Goal: Information Seeking & Learning: Check status

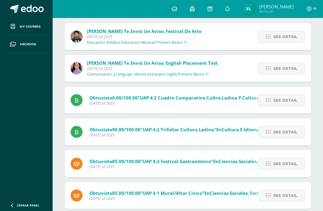
scroll to position [69, 0]
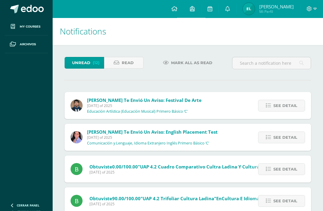
click at [117, 65] on icon at bounding box center [117, 62] width 6 height 5
click at [112, 62] on link "Read" at bounding box center [124, 63] width 40 height 12
click at [122, 68] on span "Read" at bounding box center [128, 62] width 12 height 11
click at [279, 5] on span "[PERSON_NAME]" at bounding box center [277, 7] width 34 height 6
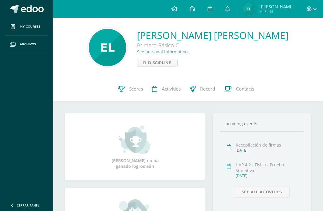
click at [123, 91] on icon at bounding box center [121, 89] width 7 height 6
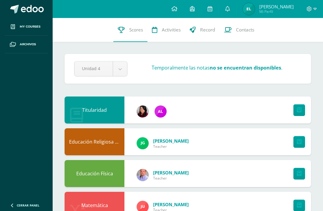
click at [237, 4] on link at bounding box center [227, 9] width 17 height 18
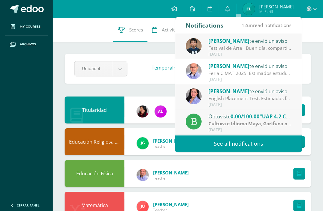
click at [267, 145] on link "See all notifications" at bounding box center [238, 143] width 127 height 16
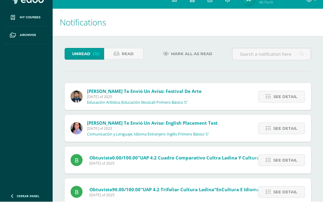
scroll to position [10, 0]
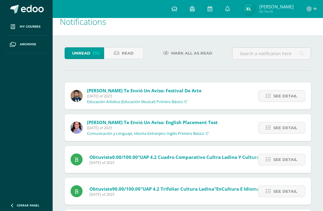
click at [114, 51] on icon at bounding box center [117, 53] width 6 height 5
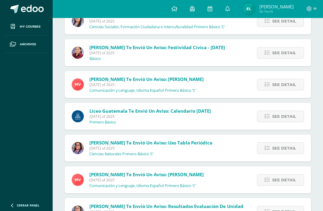
scroll to position [815, 0]
click at [90, 86] on span "[DATE] of 2025" at bounding box center [147, 84] width 114 height 5
click at [98, 93] on p "Comunicación y Lenguaje, Idioma Español Primero Básico ‘C’" at bounding box center [143, 90] width 107 height 5
click at [281, 81] on span "See detail" at bounding box center [284, 84] width 24 height 11
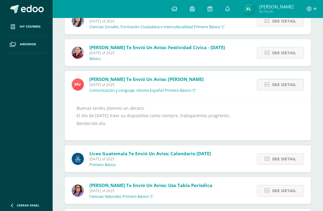
click at [261, 111] on div "Buenas tardes jóvenes un abrazo. El día de [DATE] traer su dispositivo como sie…" at bounding box center [188, 119] width 223 height 30
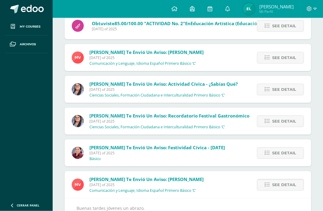
click at [293, 59] on span "See detail" at bounding box center [284, 57] width 24 height 11
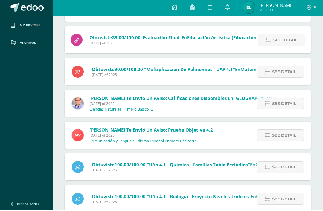
scroll to position [351, 0]
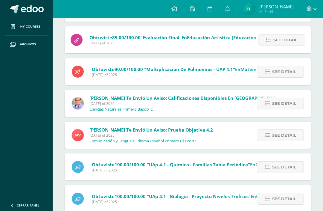
click at [292, 133] on span "See detail" at bounding box center [284, 135] width 24 height 11
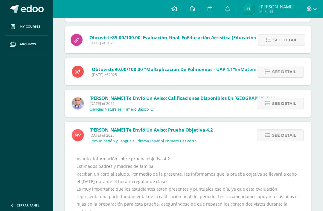
click at [288, 136] on span "See detail" at bounding box center [284, 135] width 24 height 11
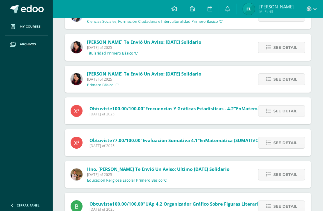
scroll to position [120, 0]
